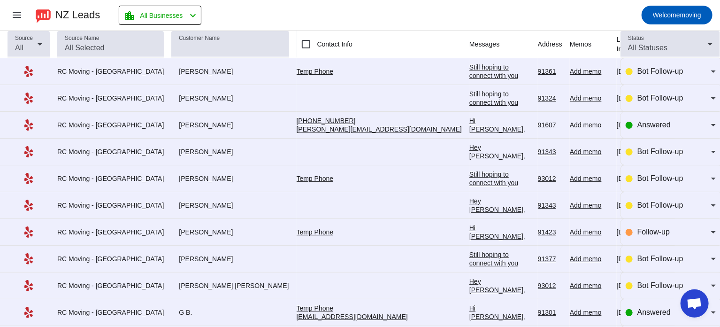
drag, startPoint x: 258, startPoint y: 120, endPoint x: 299, endPoint y: 119, distance: 41.8
click at [299, 119] on link "[PHONE_NUMBER]" at bounding box center [326, 121] width 59 height 8
click at [469, 124] on div "Hi [PERSON_NAME], Thank you for providing your information! We'll get back to y…" at bounding box center [499, 158] width 61 height 84
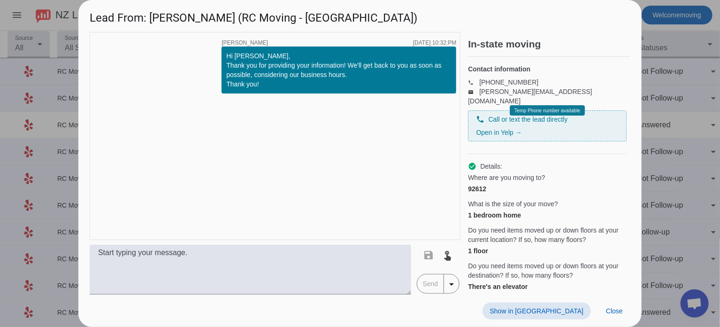
scroll to position [239, 0]
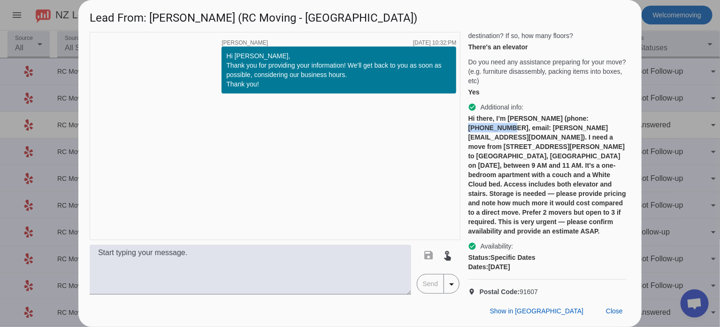
drag, startPoint x: 576, startPoint y: 107, endPoint x: 617, endPoint y: 107, distance: 40.8
click at [617, 114] on div "Hi there, I’m [PERSON_NAME] (phone: [PHONE_NUMBER], email: [PERSON_NAME][EMAIL_…" at bounding box center [547, 175] width 159 height 122
copy div "[PHONE_NUMBER]"
click at [659, 143] on div at bounding box center [360, 163] width 720 height 327
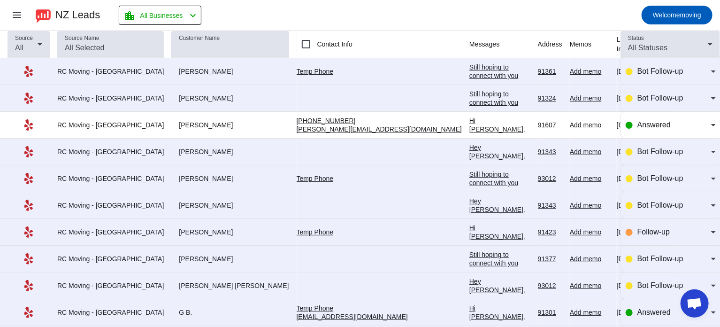
click at [394, 7] on mat-toolbar-row "menu NZ Leads location_city All Businesses chevron_left Welcome moving" at bounding box center [360, 15] width 720 height 30
click at [469, 126] on div "Hi [PERSON_NAME], Thank you for providing your information! We'll get back to y…" at bounding box center [499, 158] width 61 height 84
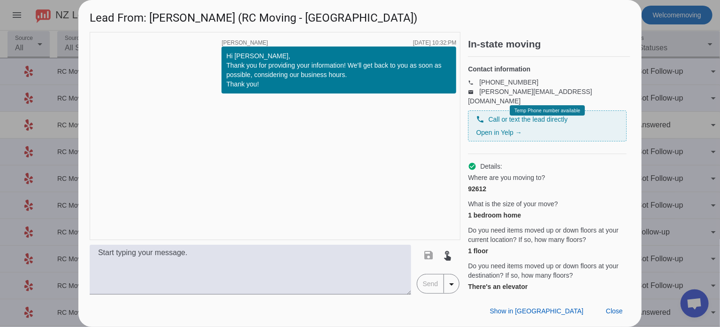
click at [700, 81] on div at bounding box center [360, 163] width 720 height 327
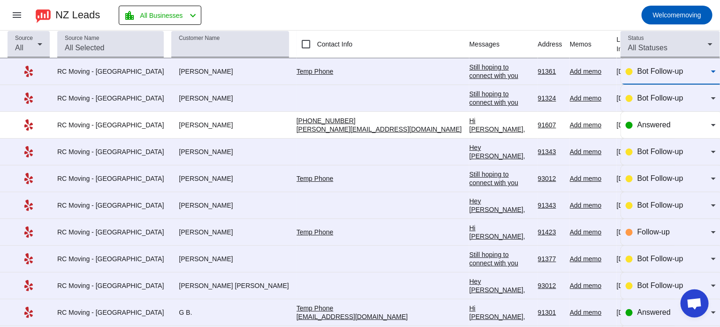
click at [665, 71] on span "Bot Follow-up" at bounding box center [660, 71] width 46 height 8
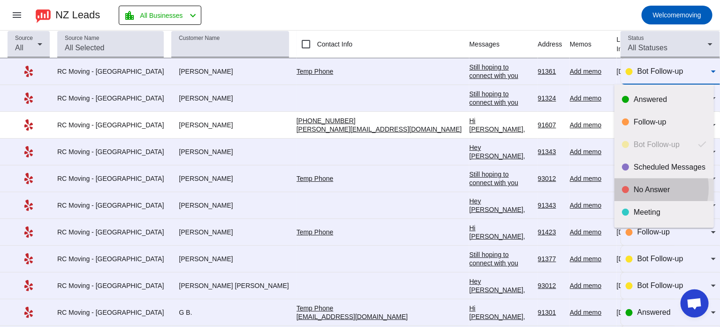
click at [648, 188] on div "No Answer" at bounding box center [670, 189] width 73 height 9
